Goal: Task Accomplishment & Management: Manage account settings

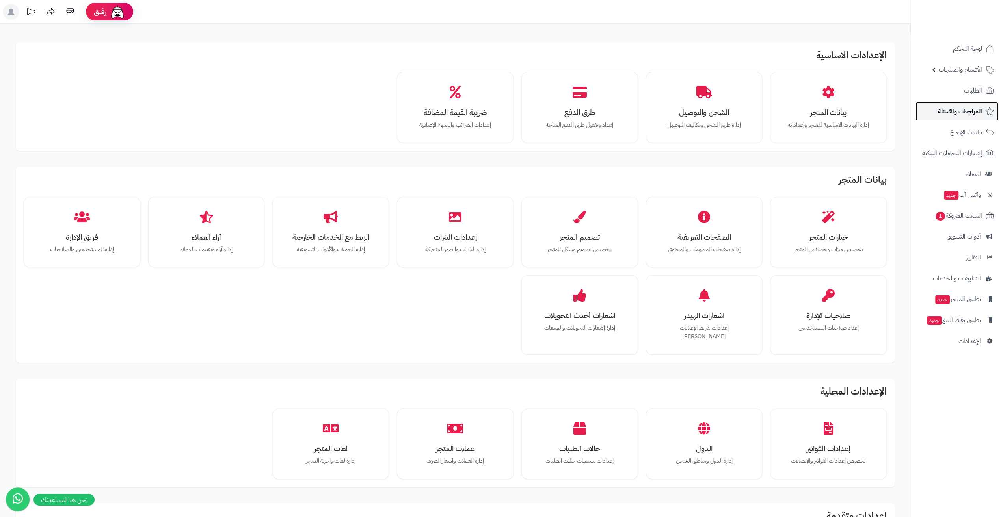
click at [943, 109] on span "المراجعات والأسئلة" at bounding box center [960, 111] width 44 height 11
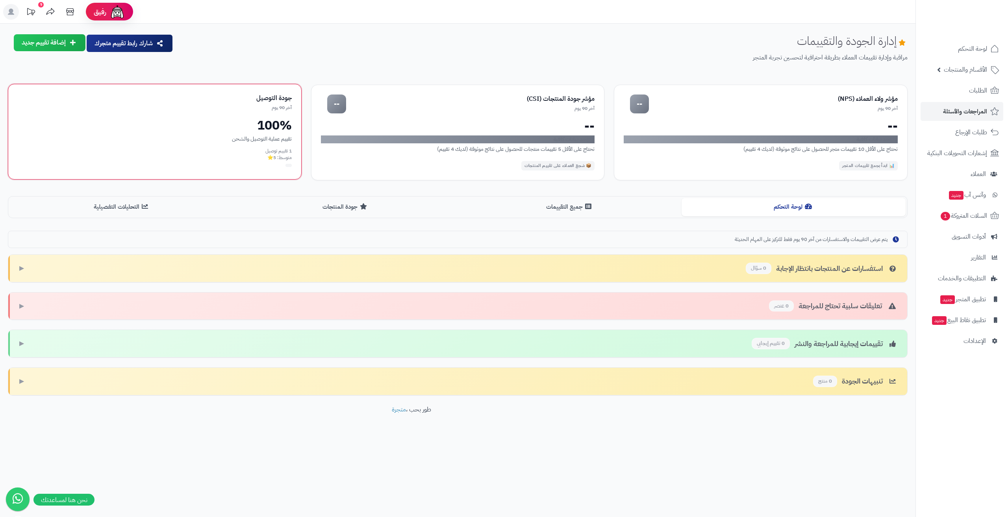
click at [239, 137] on div "تقييم عملية التوصيل والشحن" at bounding box center [155, 139] width 274 height 8
click at [560, 204] on button "جميع التقييمات" at bounding box center [570, 207] width 224 height 18
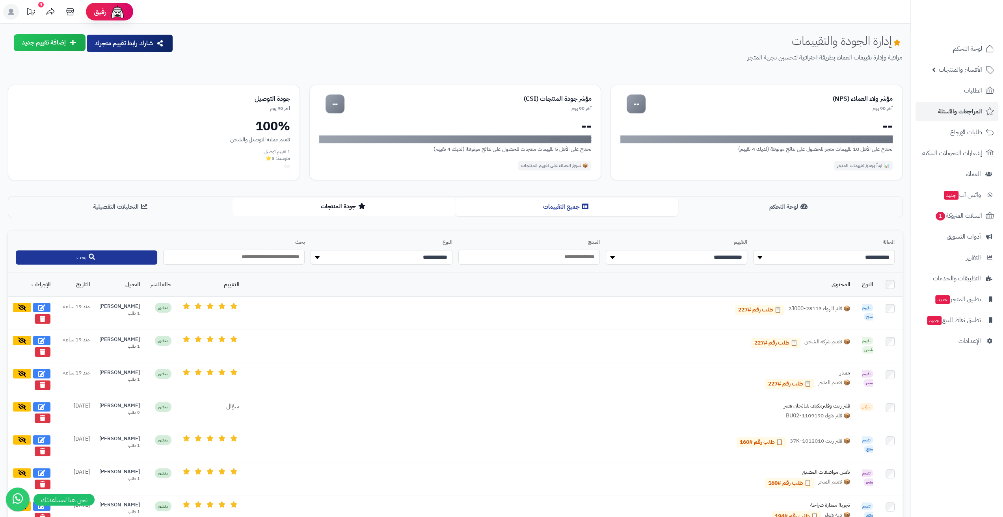
click at [342, 211] on button "جودة المنتجات" at bounding box center [343, 207] width 223 height 18
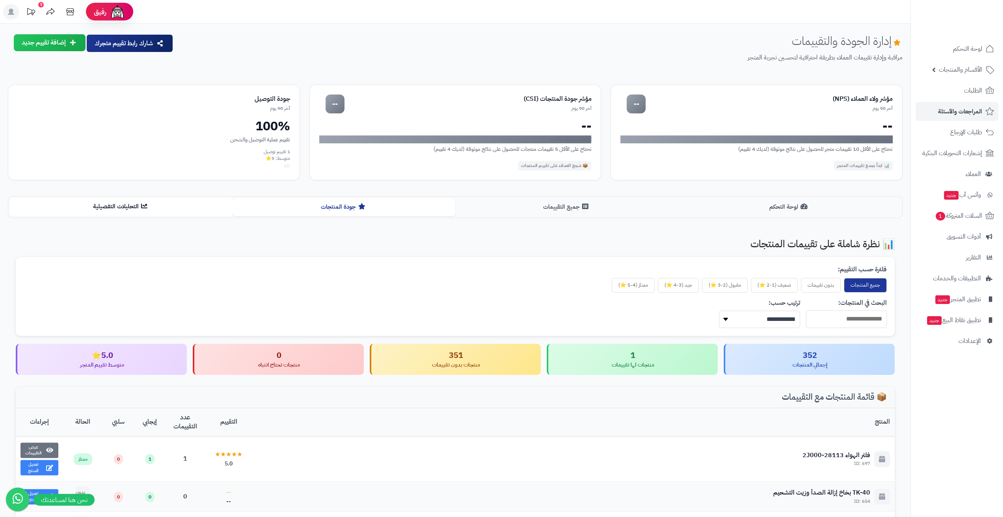
click at [130, 204] on button "التحليلات التفصيلية" at bounding box center [121, 207] width 223 height 18
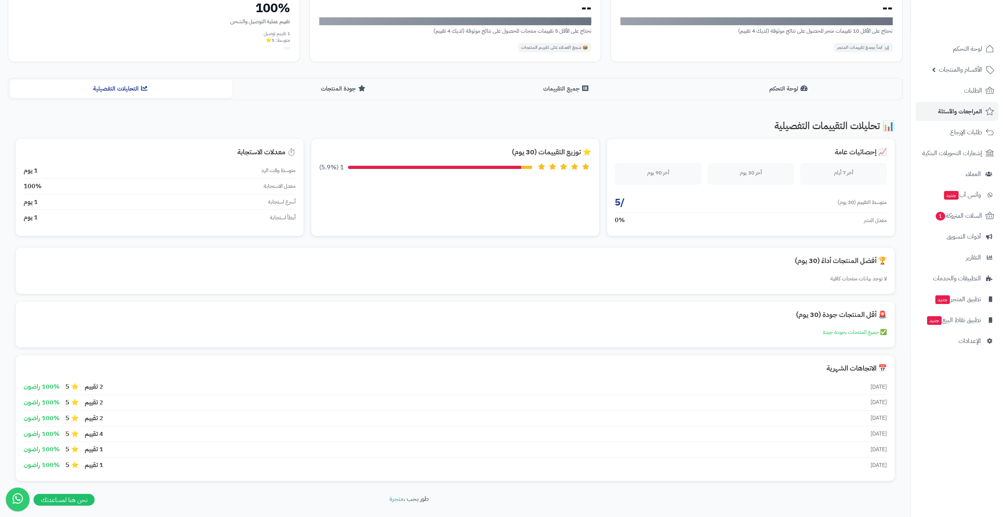
scroll to position [149, 0]
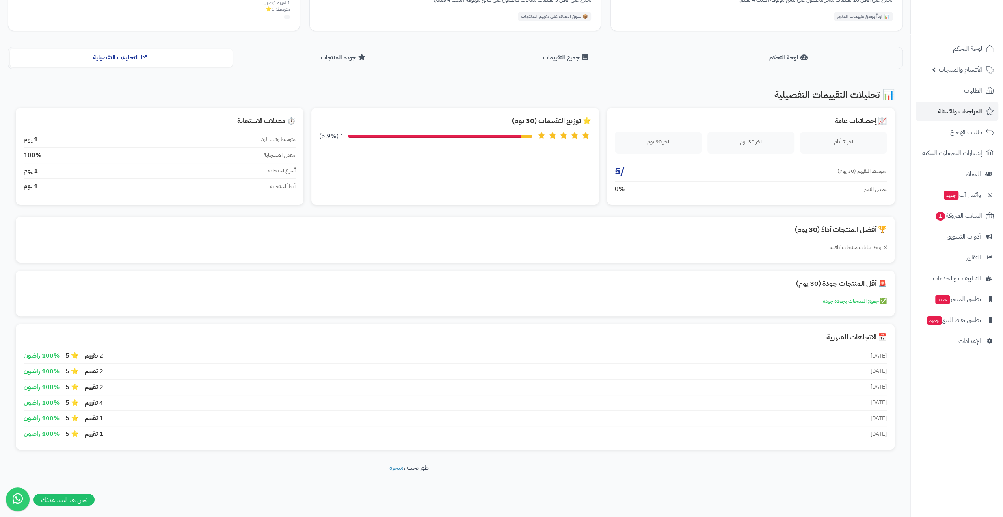
click at [966, 59] on ul "لوحة التحكم الأقسام والمنتجات المنتجات الأقسام الماركات مواصفات المنتجات مواصفا…" at bounding box center [956, 194] width 92 height 311
click at [961, 52] on span "لوحة التحكم" at bounding box center [967, 48] width 29 height 11
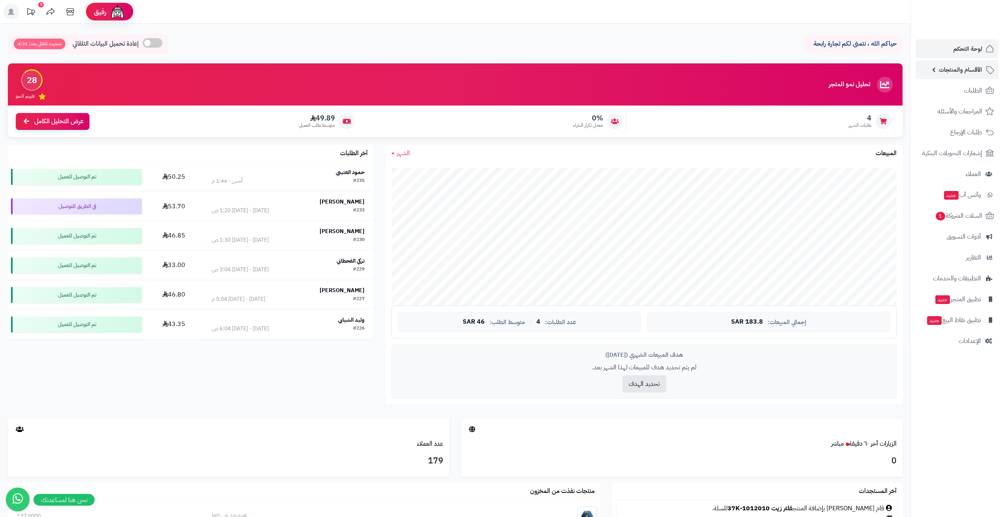
click at [950, 71] on span "الأقسام والمنتجات" at bounding box center [959, 69] width 43 height 11
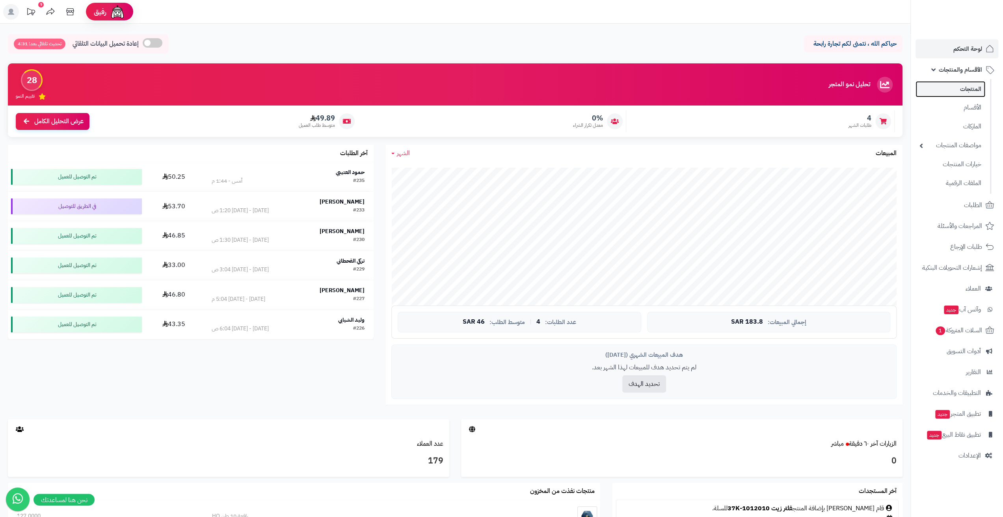
click at [956, 91] on link "المنتجات" at bounding box center [950, 89] width 70 height 16
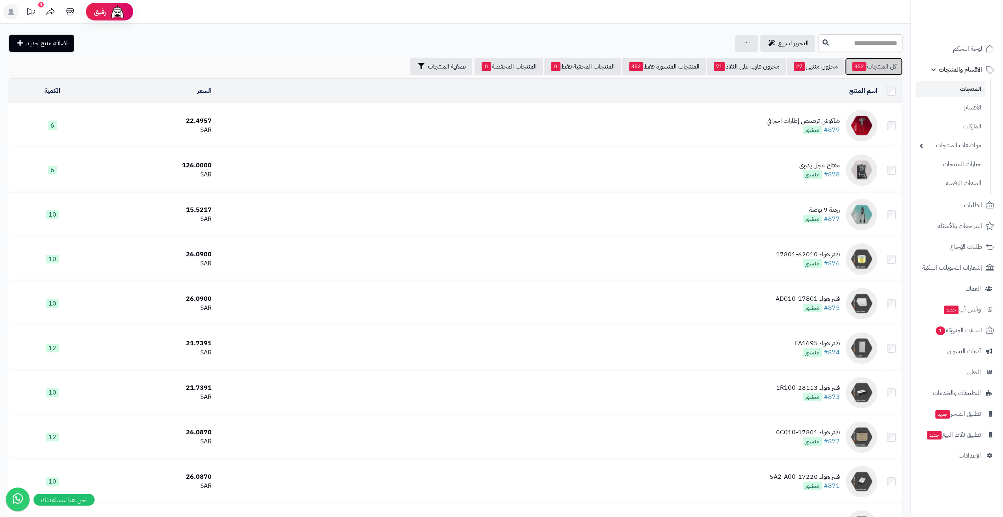
click at [878, 71] on link "كل المنتجات 352" at bounding box center [874, 66] width 58 height 17
